Goal: Task Accomplishment & Management: Manage account settings

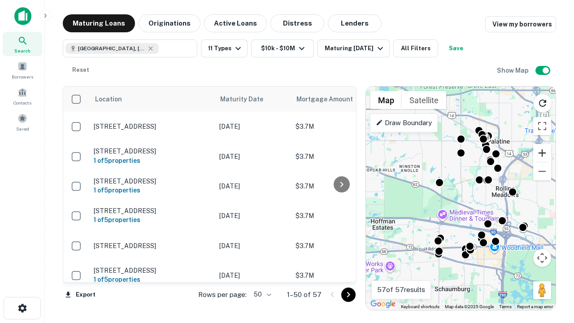
click at [542, 153] on button "Zoom in" at bounding box center [543, 153] width 18 height 18
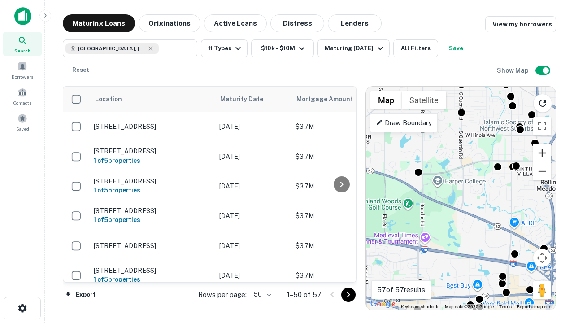
click at [542, 153] on button "Zoom in" at bounding box center [543, 153] width 18 height 18
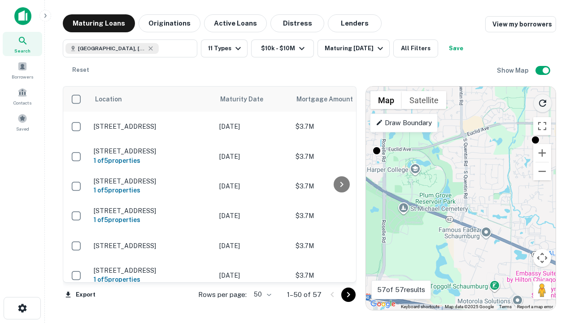
click at [543, 101] on icon "Reload search area" at bounding box center [543, 103] width 11 height 11
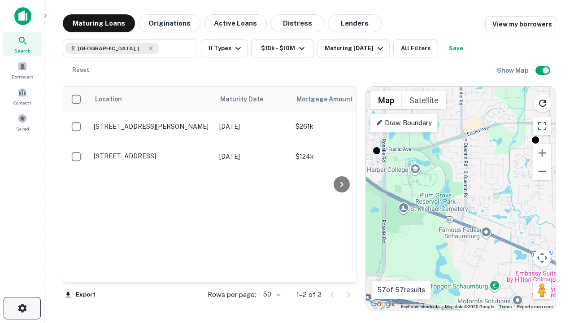
click at [22, 308] on icon "button" at bounding box center [22, 308] width 11 height 11
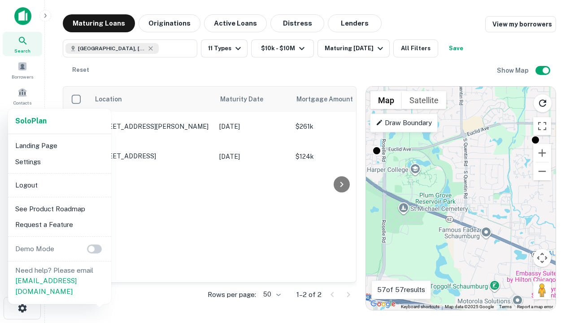
click at [59, 185] on li "Logout" at bounding box center [60, 185] width 96 height 16
